Goal: Task Accomplishment & Management: Complete application form

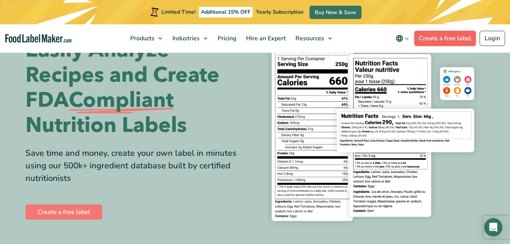
click at [456, 33] on link "Create a free label" at bounding box center [446, 38] width 62 height 15
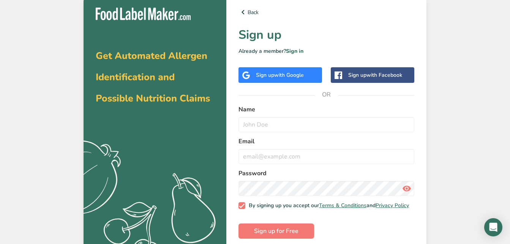
click at [282, 77] on span "with Google" at bounding box center [289, 74] width 30 height 7
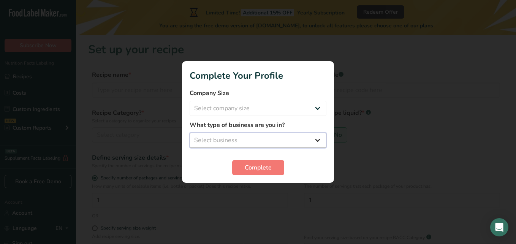
click at [269, 141] on select "Select business Packaged Food Manufacturer Restaurant & Cafe Bakery Meal Plans …" at bounding box center [258, 140] width 137 height 15
select select "6"
click at [190, 133] on select "Select business Packaged Food Manufacturer Restaurant & Cafe Bakery Meal Plans …" at bounding box center [258, 140] width 137 height 15
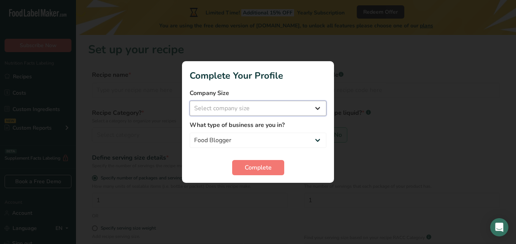
click at [238, 107] on select "Select company size Fewer than 10 Employees 10 to 50 Employees 51 to 500 Employ…" at bounding box center [258, 108] width 137 height 15
select select "2"
click at [190, 101] on select "Select company size Fewer than 10 Employees 10 to 50 Employees 51 to 500 Employ…" at bounding box center [258, 108] width 137 height 15
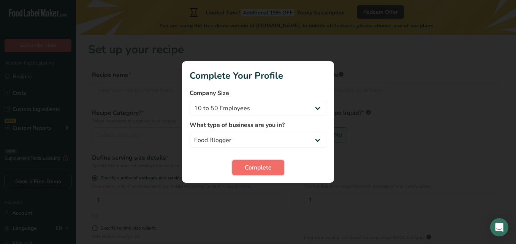
click at [242, 163] on button "Complete" at bounding box center [258, 167] width 52 height 15
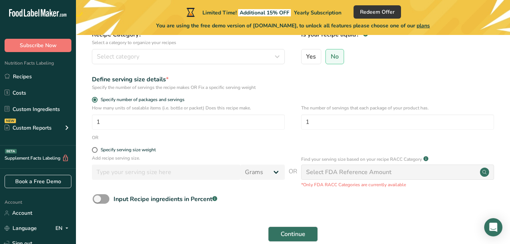
scroll to position [79, 0]
click at [350, 175] on div "Select FDA Reference Amount" at bounding box center [348, 171] width 85 height 9
click at [484, 174] on circle at bounding box center [484, 171] width 9 height 9
click at [314, 173] on div "Select FDA Reference Amount" at bounding box center [348, 171] width 85 height 9
click at [101, 193] on form "Recipe name * Recipe code .a-a{fill:#347362;}.b-a{fill:#fff;} Recipe Category? …" at bounding box center [293, 119] width 410 height 254
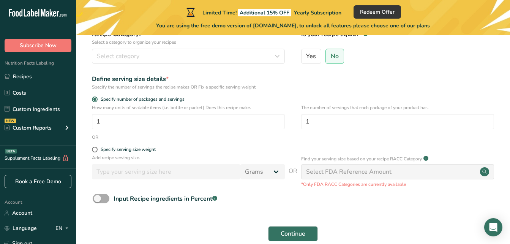
click at [95, 196] on span at bounding box center [101, 198] width 17 height 9
click at [95, 196] on input "Input Recipe ingredients in Percent .a-a{fill:#347362;}.b-a{fill:#fff;}" at bounding box center [95, 198] width 5 height 5
checkbox input "true"
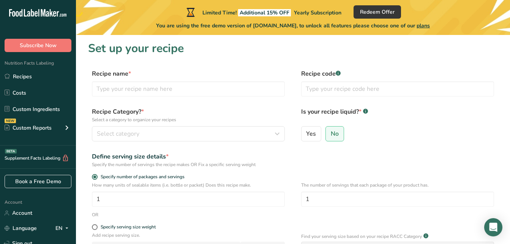
scroll to position [0, 0]
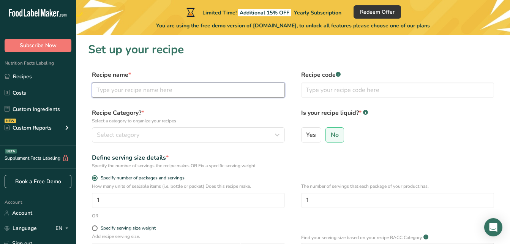
click at [115, 92] on input "text" at bounding box center [188, 89] width 193 height 15
type input "s"
type input "Salsa Macha"
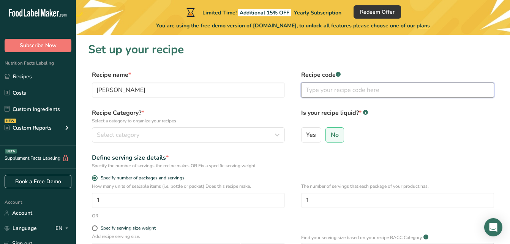
click at [342, 95] on input "text" at bounding box center [397, 89] width 193 height 15
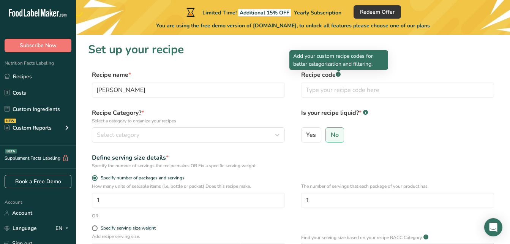
click at [340, 70] on div at bounding box center [339, 71] width 4 height 2
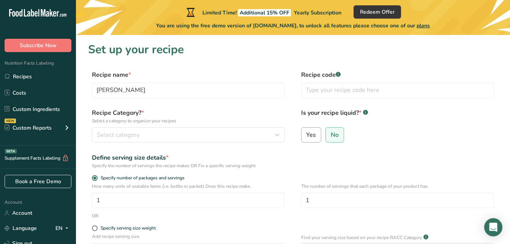
click at [312, 131] on span "Yes" at bounding box center [311, 135] width 10 height 8
click at [307, 132] on input "Yes" at bounding box center [304, 134] width 5 height 5
radio input "true"
radio input "false"
select select "22"
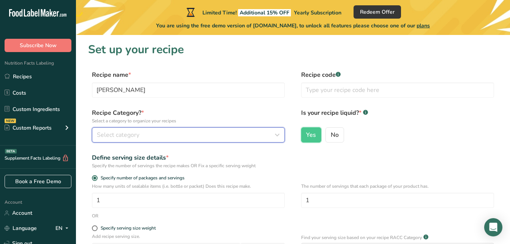
click at [182, 138] on div "Select category" at bounding box center [186, 134] width 179 height 9
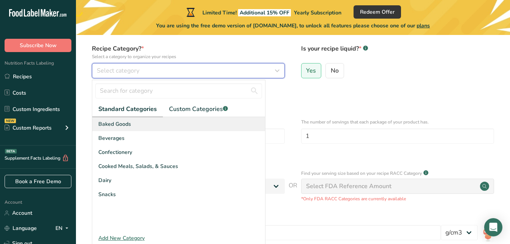
scroll to position [65, 0]
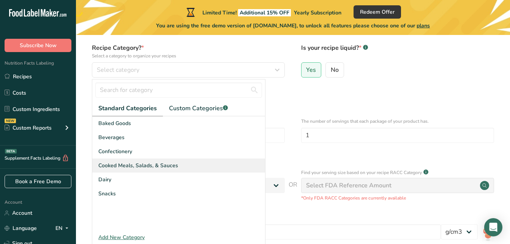
drag, startPoint x: 133, startPoint y: 165, endPoint x: 111, endPoint y: 167, distance: 22.1
click at [111, 167] on span "Cooked Meals, Salads, & Sauces" at bounding box center [138, 165] width 80 height 8
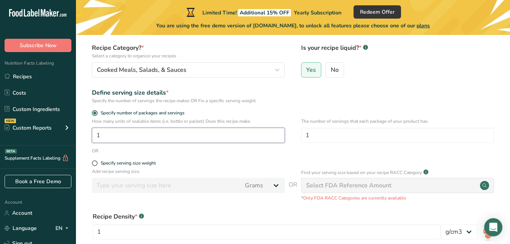
click at [121, 135] on input "1" at bounding box center [188, 135] width 193 height 15
click at [180, 166] on label "Specify serving size weight" at bounding box center [188, 163] width 193 height 6
click at [97, 166] on input "Specify serving size weight" at bounding box center [94, 163] width 5 height 5
radio input "true"
radio input "false"
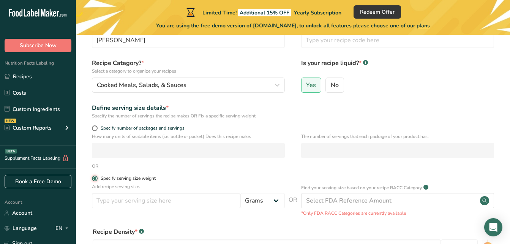
scroll to position [49, 0]
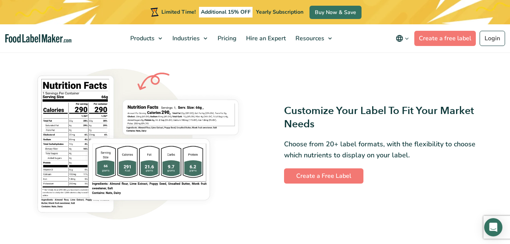
scroll to position [587, 0]
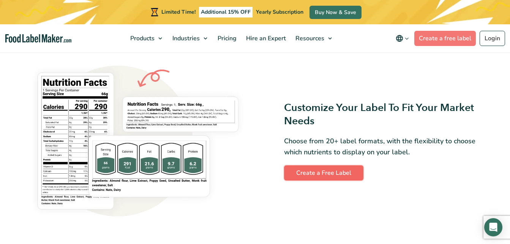
click at [320, 172] on link "Create a Free Label" at bounding box center [323, 172] width 79 height 15
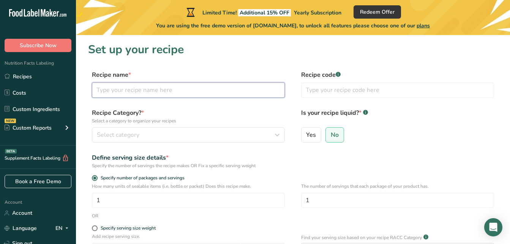
click at [174, 93] on input "text" at bounding box center [188, 89] width 193 height 15
type input "[PERSON_NAME]"
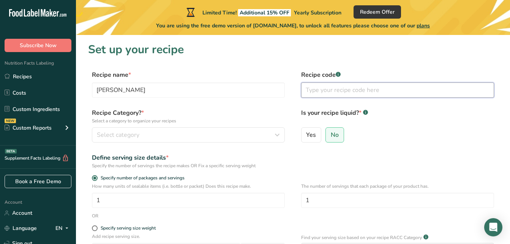
click at [340, 92] on input "text" at bounding box center [397, 89] width 193 height 15
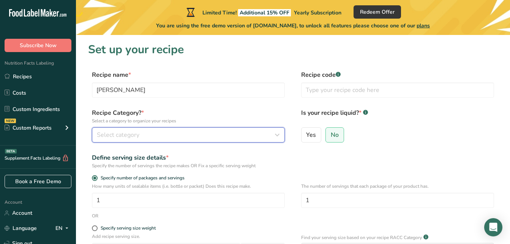
click at [109, 140] on button "Select category" at bounding box center [188, 134] width 193 height 15
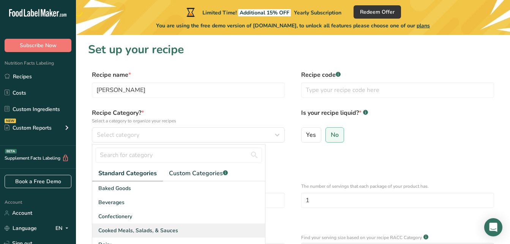
click at [128, 231] on span "Cooked Meals, Salads, & Sauces" at bounding box center [138, 230] width 80 height 8
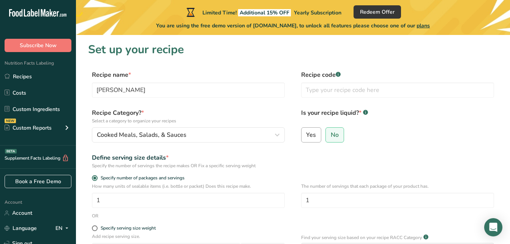
click at [312, 133] on span "Yes" at bounding box center [311, 135] width 10 height 8
click at [307, 133] on input "Yes" at bounding box center [304, 134] width 5 height 5
radio input "true"
radio input "false"
select select "22"
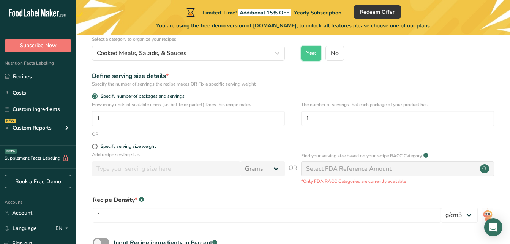
scroll to position [82, 0]
click at [95, 146] on span at bounding box center [95, 146] width 6 height 6
click at [95, 146] on input "Specify serving size weight" at bounding box center [94, 146] width 5 height 5
radio input "true"
radio input "false"
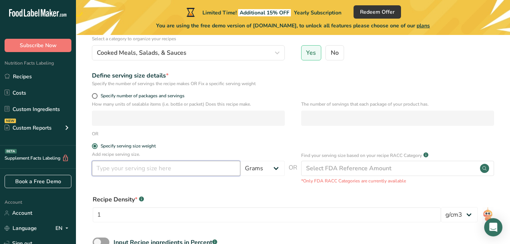
click at [142, 170] on input "number" at bounding box center [166, 168] width 149 height 15
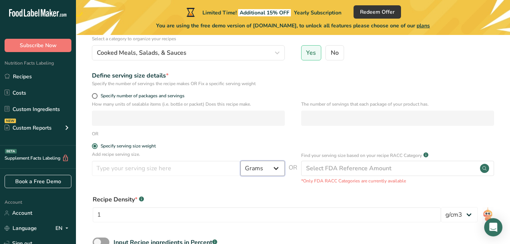
click at [268, 167] on select "Grams kg mg mcg lb oz l mL fl oz tbsp tsp cup qt gallon" at bounding box center [262, 168] width 44 height 15
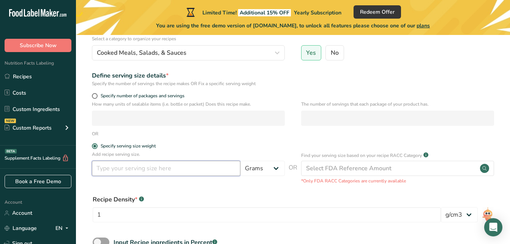
click at [127, 169] on input "number" at bounding box center [166, 168] width 149 height 15
type input "6"
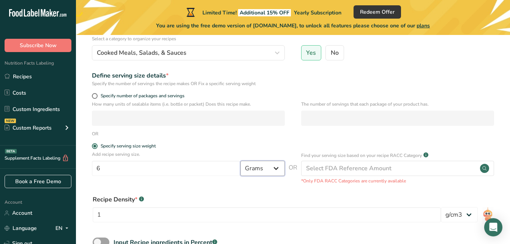
click at [266, 168] on select "Grams kg mg mcg lb oz l mL fl oz tbsp tsp cup qt gallon" at bounding box center [262, 168] width 44 height 15
select select "5"
click at [240, 161] on select "Grams kg mg mcg lb oz l mL fl oz tbsp tsp cup qt gallon" at bounding box center [262, 168] width 44 height 15
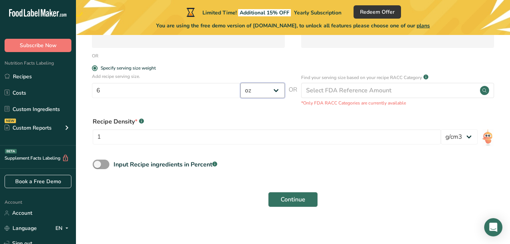
scroll to position [164, 0]
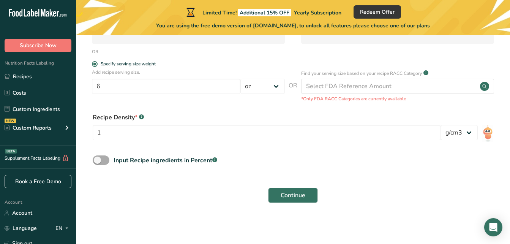
click at [101, 160] on span at bounding box center [101, 159] width 17 height 9
click at [98, 160] on input "Input Recipe ingredients in Percent .a-a{fill:#347362;}.b-a{fill:#fff;}" at bounding box center [95, 160] width 5 height 5
checkbox input "true"
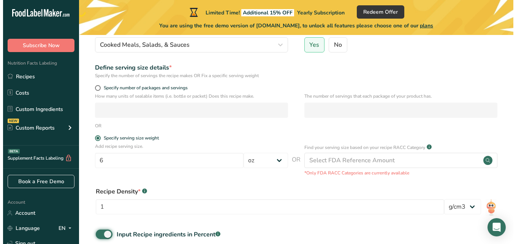
scroll to position [89, 0]
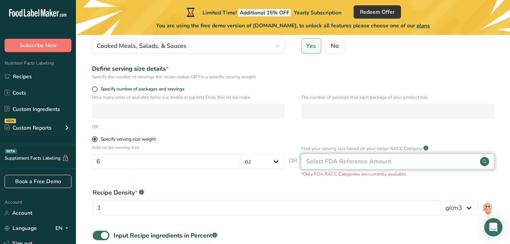
click at [397, 159] on div "Select FDA Reference Amount" at bounding box center [397, 161] width 193 height 15
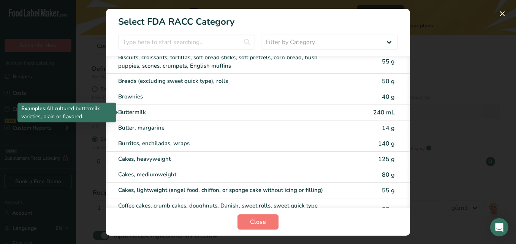
scroll to position [21, 0]
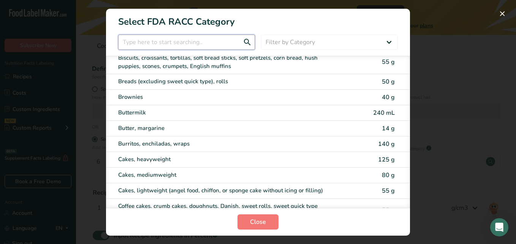
click at [208, 43] on input "RACC Category Selection Modal" at bounding box center [186, 42] width 137 height 15
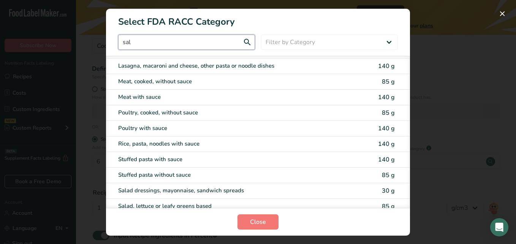
scroll to position [0, 0]
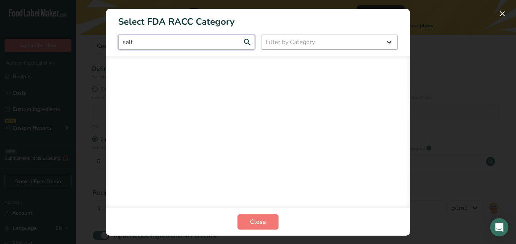
type input "salt"
click at [285, 40] on select "Filter by Category All Bakery products Beverages Cereals and other grain produc…" at bounding box center [329, 42] width 137 height 15
select select "RACC Category Selection Modal"
click at [261, 35] on select "Filter by Category All Bakery products Beverages Cereals and other grain produc…" at bounding box center [329, 42] width 137 height 15
click at [280, 43] on select "All Bakery products Beverages Cereals and other grain products Dairy products a…" at bounding box center [329, 42] width 137 height 15
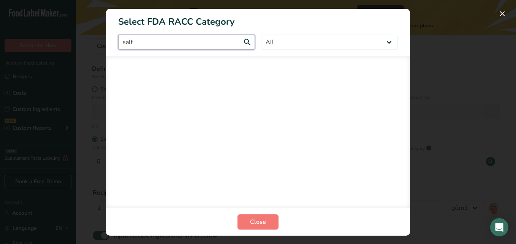
click at [222, 41] on input "salt" at bounding box center [186, 42] width 137 height 15
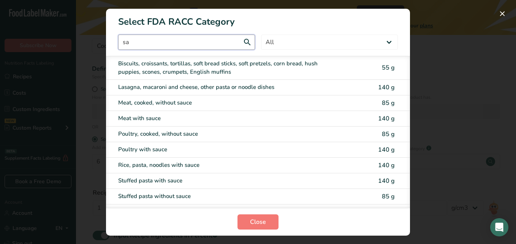
type input "s"
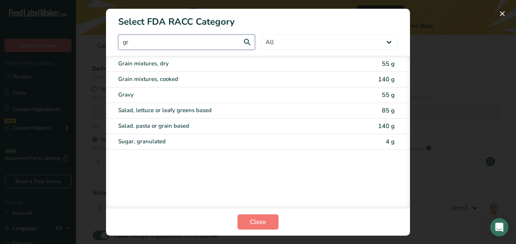
type input "g"
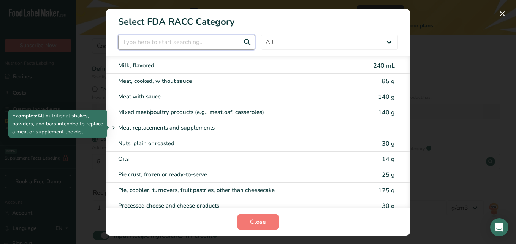
scroll to position [988, 0]
click at [191, 128] on p "Meal replacements and supplements" at bounding box center [166, 127] width 97 height 9
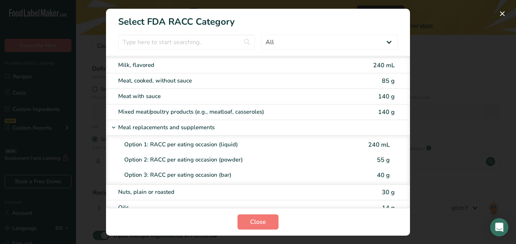
click at [197, 159] on div "Option 2: RACC per eating occasion (powder)" at bounding box center [245, 159] width 243 height 9
type input "55"
select select "0"
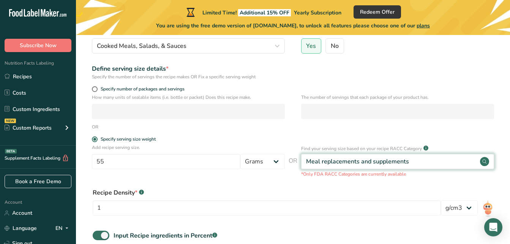
click at [430, 158] on div "Meal replacements and supplements" at bounding box center [397, 161] width 193 height 15
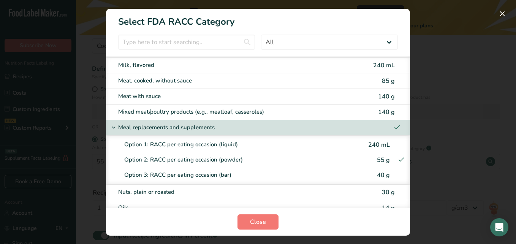
click at [378, 116] on span "140 g" at bounding box center [386, 112] width 17 height 8
type input "140"
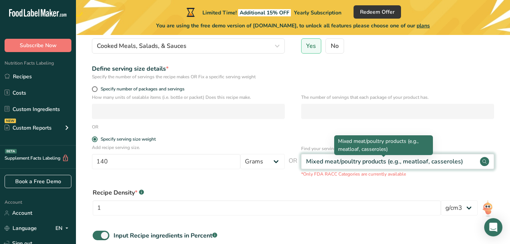
click at [384, 161] on div "Mixed meat/poultry products (e.g., meatloaf, casseroles)" at bounding box center [384, 161] width 157 height 9
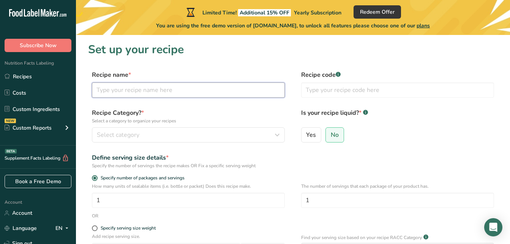
click at [137, 91] on input "text" at bounding box center [188, 89] width 193 height 15
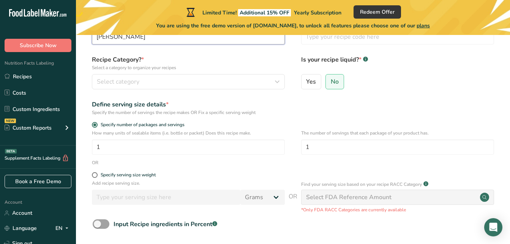
scroll to position [54, 0]
type input "[PERSON_NAME]"
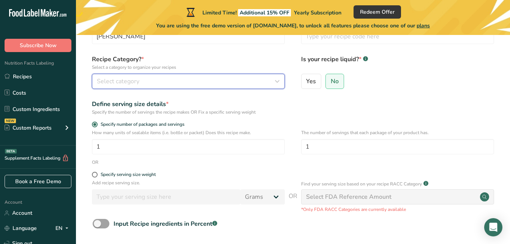
click at [196, 83] on div "Select category" at bounding box center [186, 81] width 179 height 9
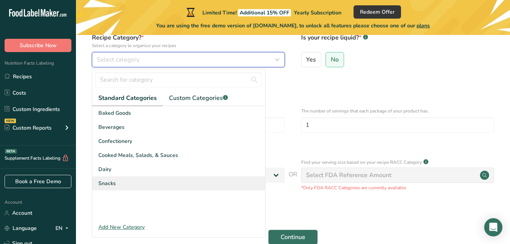
scroll to position [76, 0]
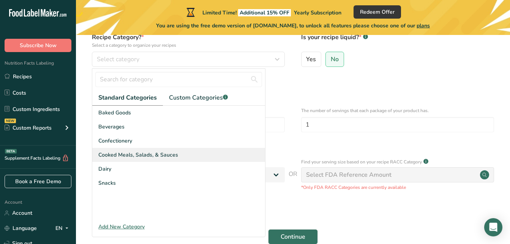
click at [125, 152] on span "Cooked Meals, Salads, & Sauces" at bounding box center [138, 155] width 80 height 8
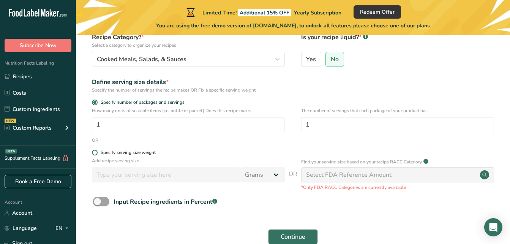
click at [95, 152] on span at bounding box center [95, 153] width 6 height 6
click at [95, 152] on input "Specify serving size weight" at bounding box center [94, 152] width 5 height 5
radio input "true"
radio input "false"
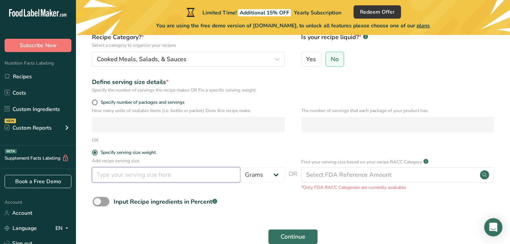
click at [133, 177] on input "number" at bounding box center [166, 174] width 149 height 15
type input "6"
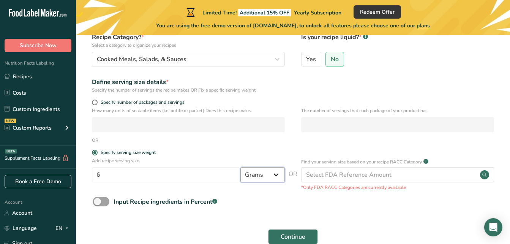
click at [259, 180] on select "Grams kg mg mcg lb oz l mL fl oz tbsp tsp cup qt gallon" at bounding box center [262, 174] width 44 height 15
select select "5"
click at [240, 167] on select "Grams kg mg mcg lb oz l mL fl oz tbsp tsp cup qt gallon" at bounding box center [262, 174] width 44 height 15
click at [262, 172] on select "Grams kg mg mcg lb oz l mL fl oz tbsp tsp cup qt gallon" at bounding box center [262, 174] width 44 height 15
click at [253, 196] on form "Recipe name * Salsa Macha Recipe code .a-a{fill:#347362;}.b-a{fill:#fff;} Recip…" at bounding box center [293, 122] width 410 height 254
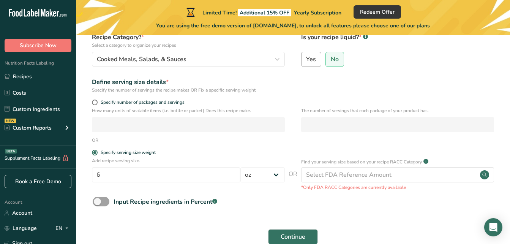
click at [312, 60] on span "Yes" at bounding box center [311, 59] width 10 height 8
click at [307, 60] on input "Yes" at bounding box center [304, 59] width 5 height 5
radio input "true"
radio input "false"
select select "22"
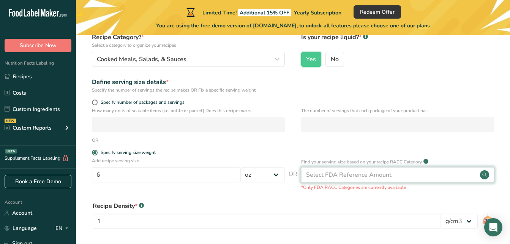
click at [392, 177] on div "Select FDA Reference Amount" at bounding box center [397, 174] width 193 height 15
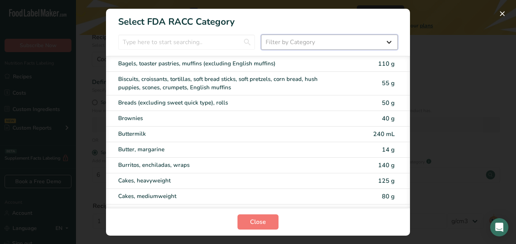
click at [295, 45] on select "Filter by Category All Bakery products Beverages Cereals and other grain produc…" at bounding box center [329, 42] width 137 height 15
click at [215, 41] on input "RACC Category Selection Modal" at bounding box center [186, 42] width 137 height 15
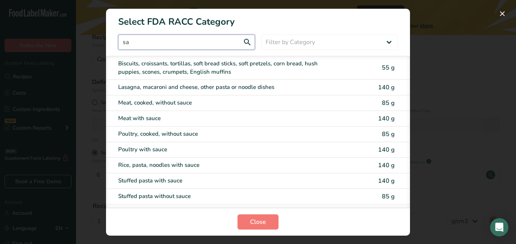
type input "s"
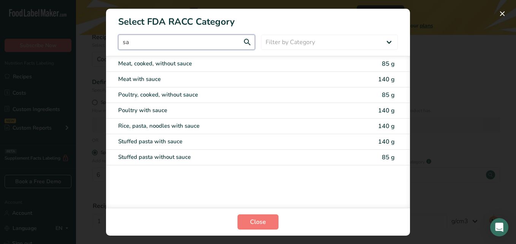
type input "s"
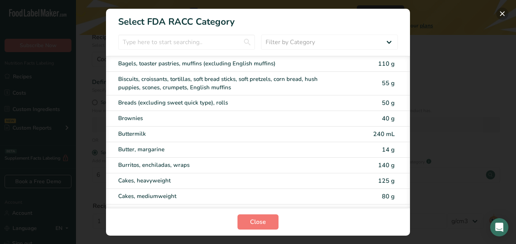
click at [503, 10] on button "RACC Category Selection Modal" at bounding box center [502, 14] width 12 height 12
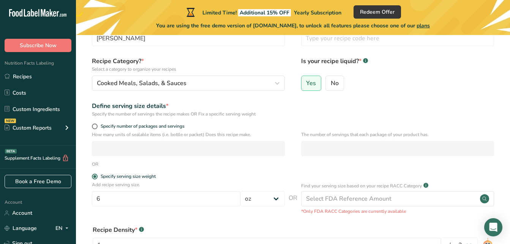
scroll to position [0, 0]
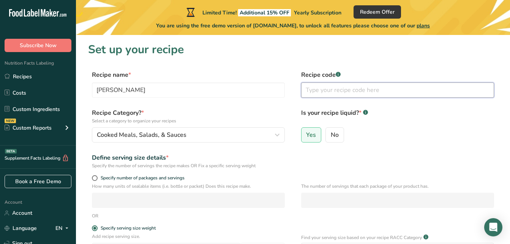
click at [309, 92] on input "text" at bounding box center [397, 89] width 193 height 15
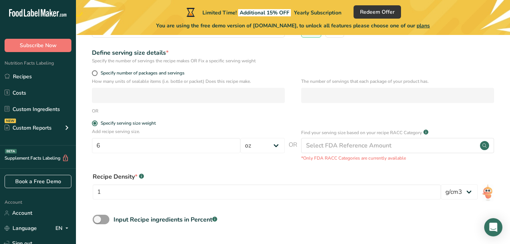
scroll to position [164, 0]
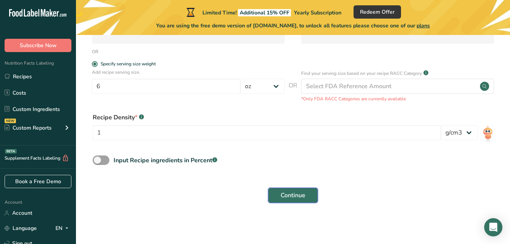
click at [299, 193] on span "Continue" at bounding box center [293, 195] width 25 height 9
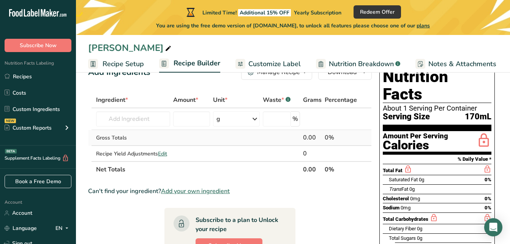
scroll to position [17, 0]
